Goal: Information Seeking & Learning: Learn about a topic

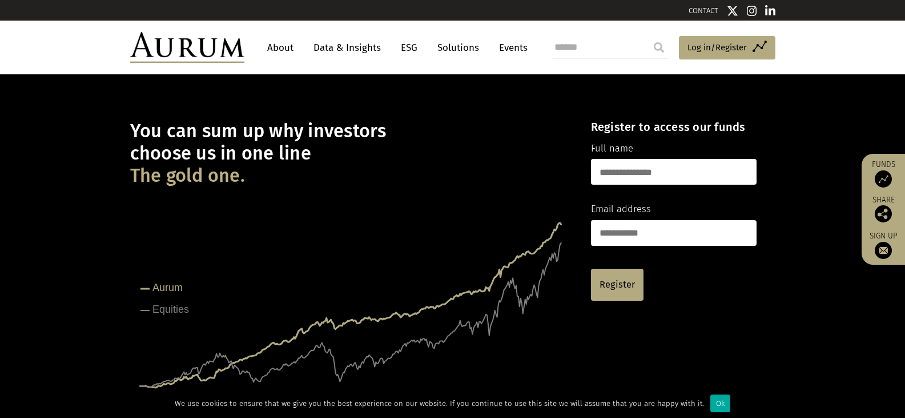
click at [290, 44] on link "About" at bounding box center [281, 47] width 38 height 21
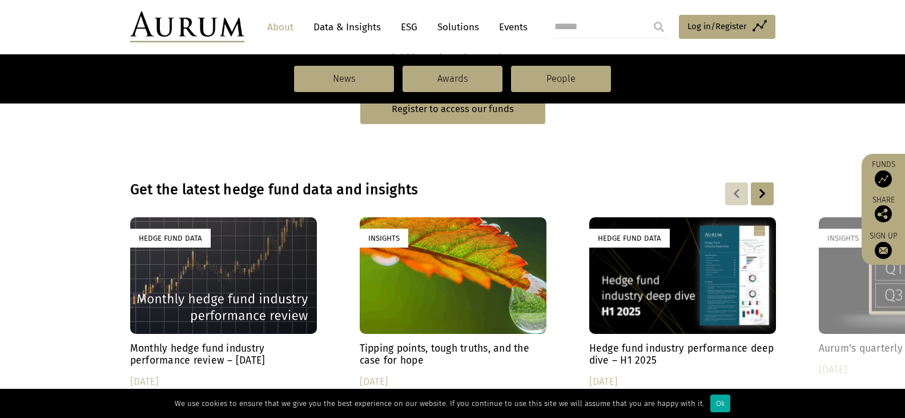
scroll to position [728, 0]
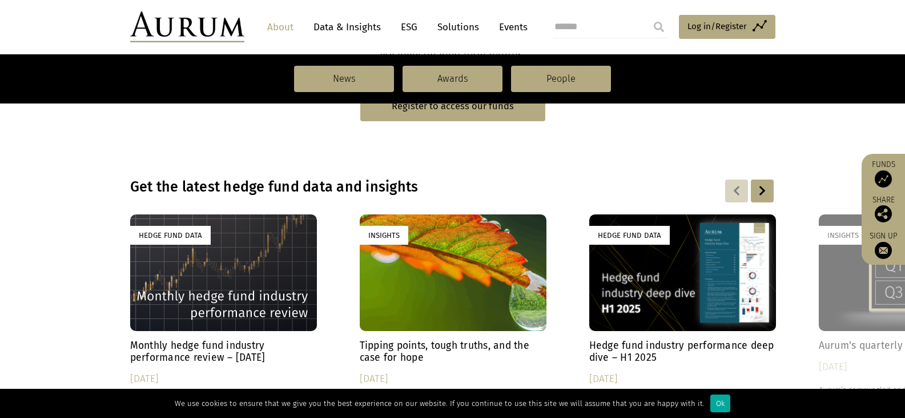
click at [219, 291] on div "Hedge Fund Data" at bounding box center [223, 272] width 187 height 117
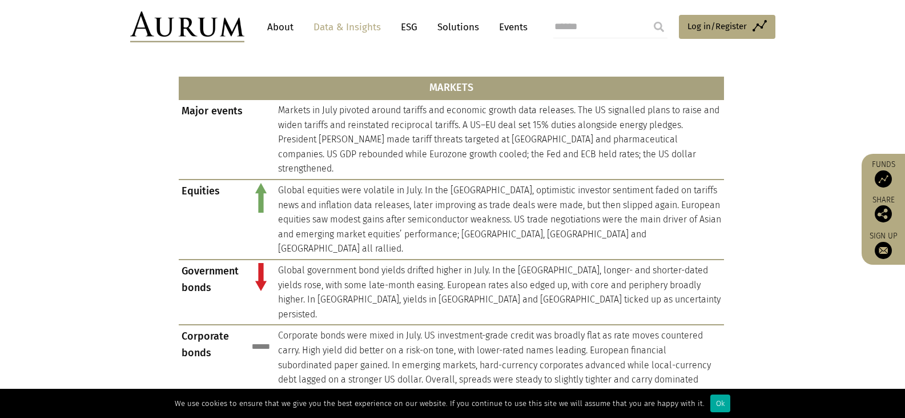
scroll to position [824, 0]
